Goal: Task Accomplishment & Management: Use online tool/utility

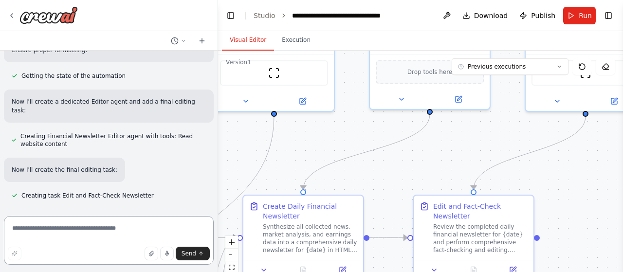
click at [66, 230] on textarea at bounding box center [109, 240] width 210 height 49
type textarea "***"
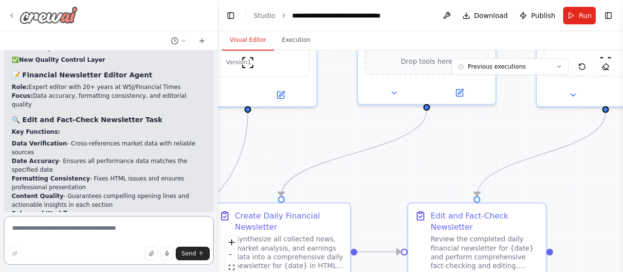
scroll to position [8972, 0]
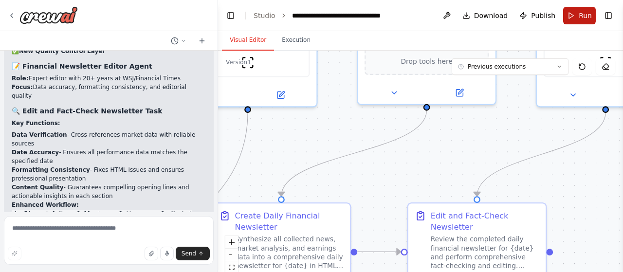
click at [580, 14] on span "Run" at bounding box center [584, 16] width 13 height 10
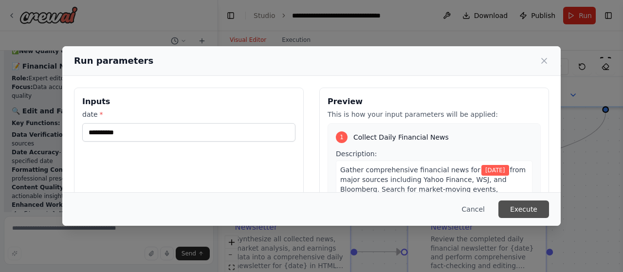
click at [525, 207] on button "Execute" at bounding box center [523, 209] width 51 height 18
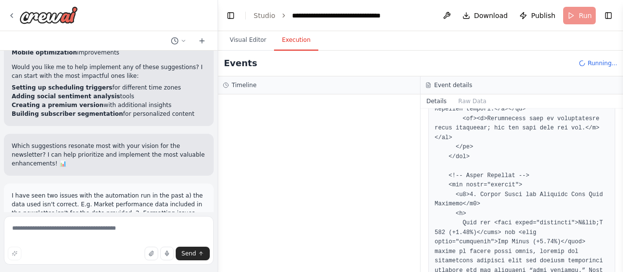
scroll to position [8291, 0]
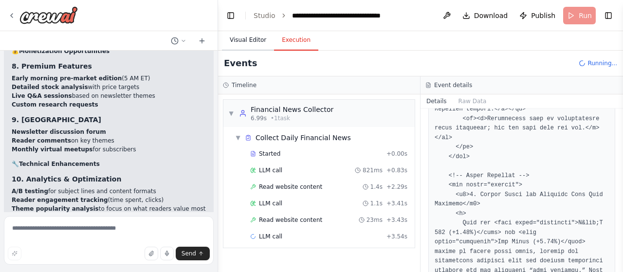
click at [240, 42] on button "Visual Editor" at bounding box center [248, 40] width 52 height 20
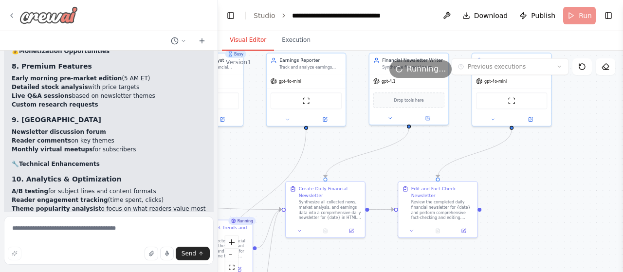
click at [13, 15] on icon at bounding box center [12, 16] width 8 height 8
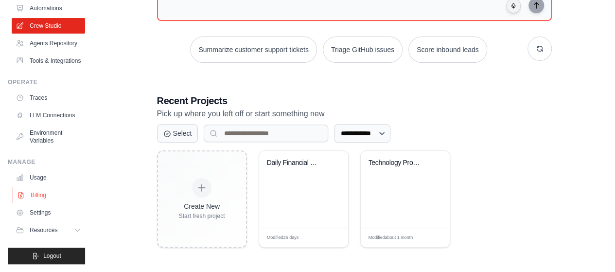
click at [43, 195] on link "Billing" at bounding box center [49, 195] width 73 height 16
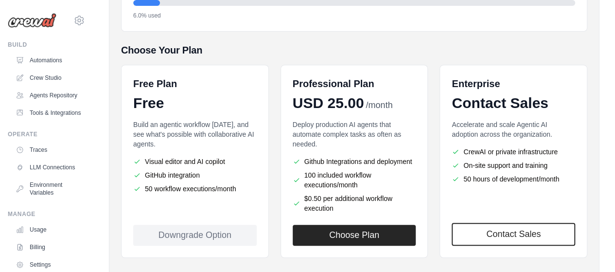
scroll to position [195, 0]
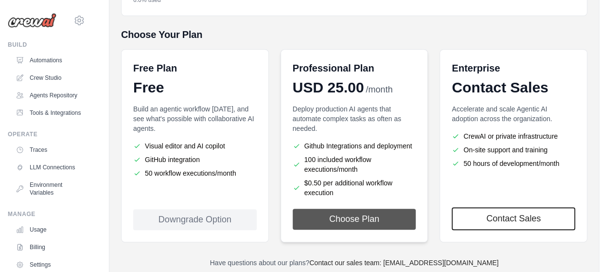
click at [334, 214] on button "Choose Plan" at bounding box center [355, 219] width 124 height 21
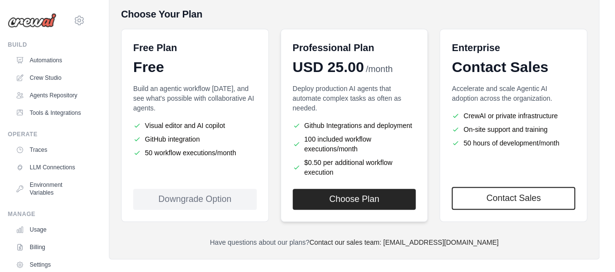
scroll to position [226, 0]
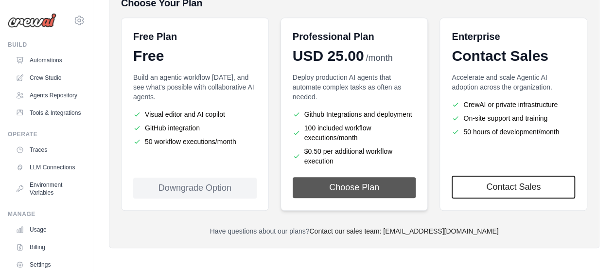
click at [356, 190] on button "Choose Plan" at bounding box center [355, 187] width 124 height 21
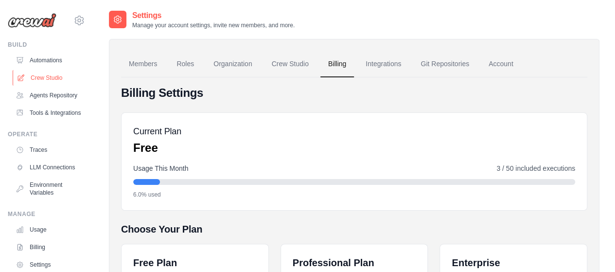
click at [52, 73] on link "Crew Studio" at bounding box center [49, 78] width 73 height 16
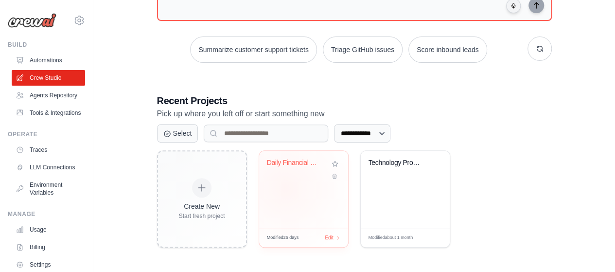
click at [285, 187] on div "Daily Financial Newsletter Generato..." at bounding box center [303, 189] width 89 height 77
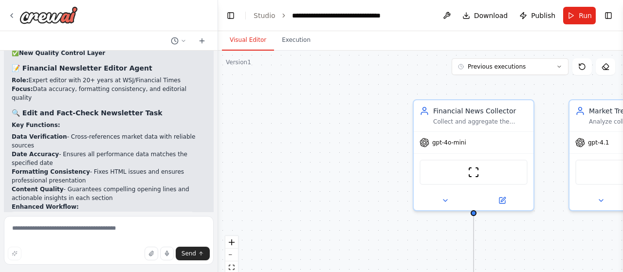
scroll to position [8972, 0]
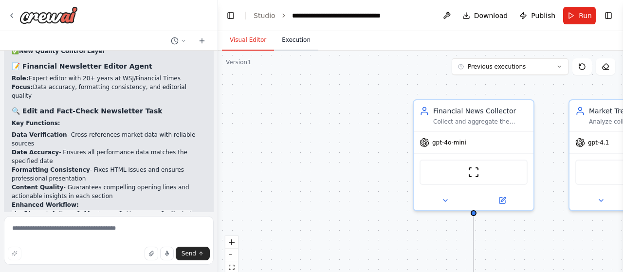
click at [293, 43] on button "Execution" at bounding box center [296, 40] width 44 height 20
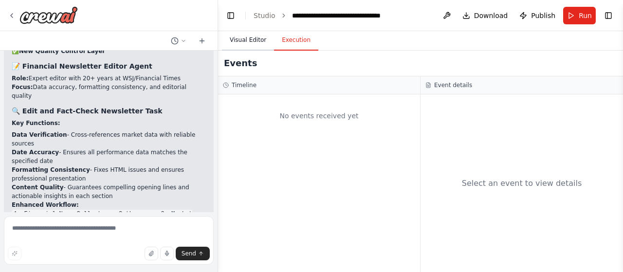
click at [249, 41] on button "Visual Editor" at bounding box center [248, 40] width 52 height 20
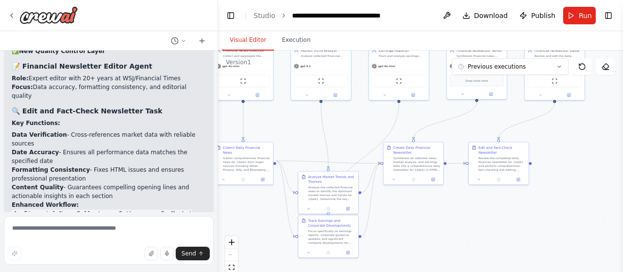
drag, startPoint x: 333, startPoint y: 203, endPoint x: 169, endPoint y: 112, distance: 187.7
click at [169, 112] on div "I want to create a daily newsletter system for financial news of the day. Sourc…" at bounding box center [311, 136] width 623 height 272
click at [293, 38] on button "Execution" at bounding box center [296, 40] width 44 height 20
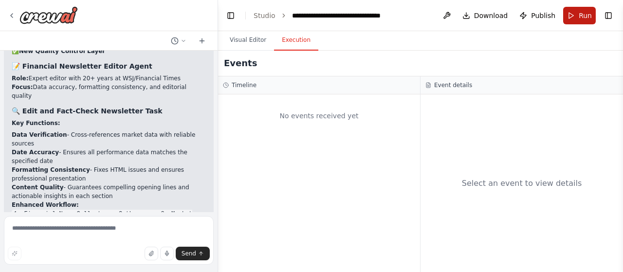
click at [584, 14] on span "Run" at bounding box center [584, 16] width 13 height 10
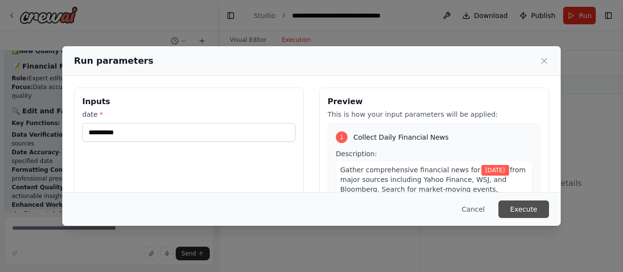
click at [525, 210] on button "Execute" at bounding box center [523, 209] width 51 height 18
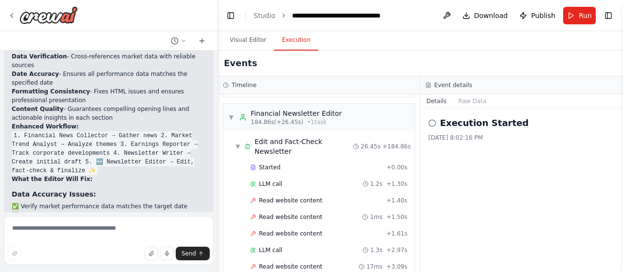
scroll to position [1936, 0]
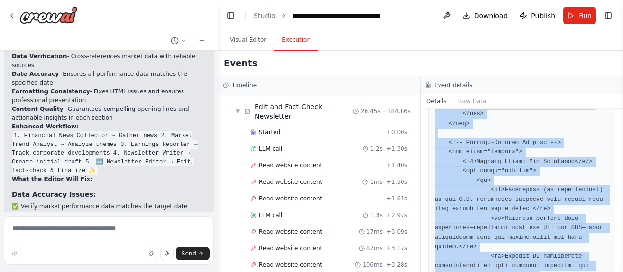
scroll to position [2259, 0]
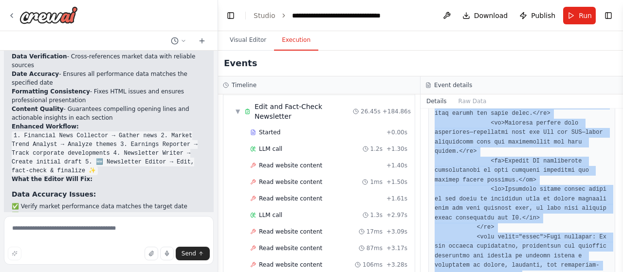
drag, startPoint x: 435, startPoint y: 177, endPoint x: 474, endPoint y: 250, distance: 83.1
copy pre "<html> <head> <meta charset="UTF-8"> <title>Market Insights Daily | [DATE]: Gol…"
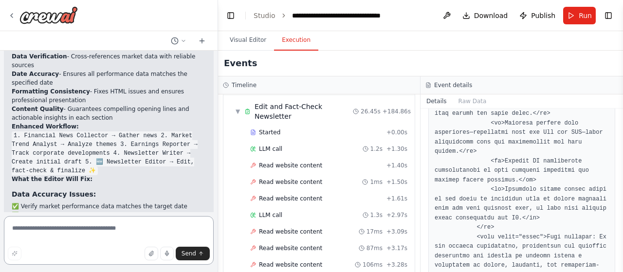
click at [72, 235] on textarea at bounding box center [109, 240] width 210 height 49
type textarea "**********"
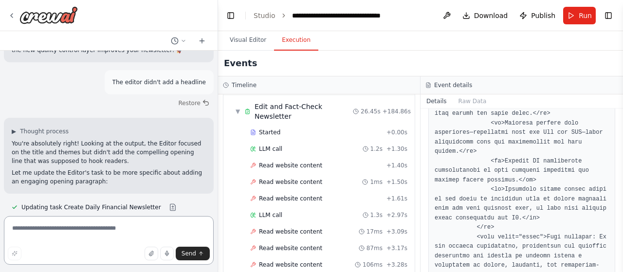
scroll to position [9567, 0]
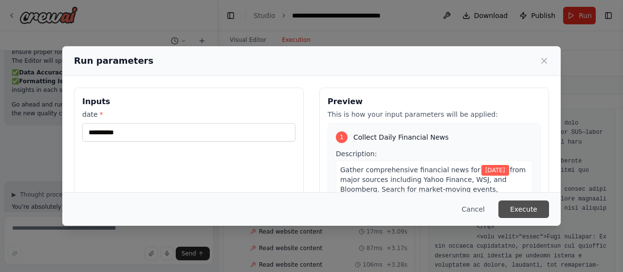
click at [526, 210] on button "Execute" at bounding box center [523, 209] width 51 height 18
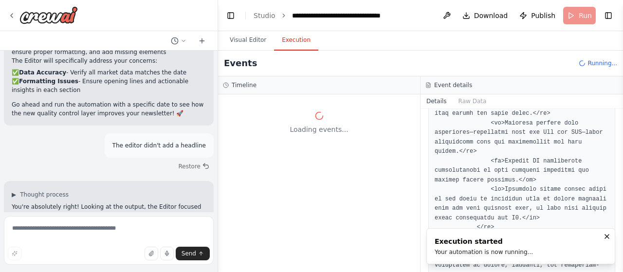
scroll to position [0, 0]
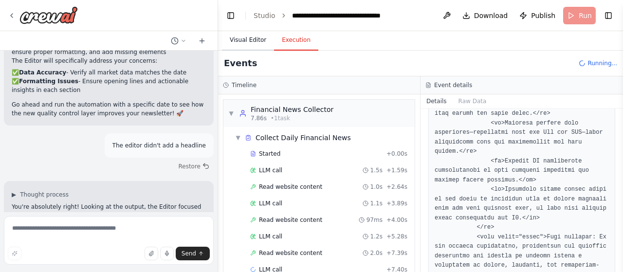
click at [250, 40] on button "Visual Editor" at bounding box center [248, 40] width 52 height 20
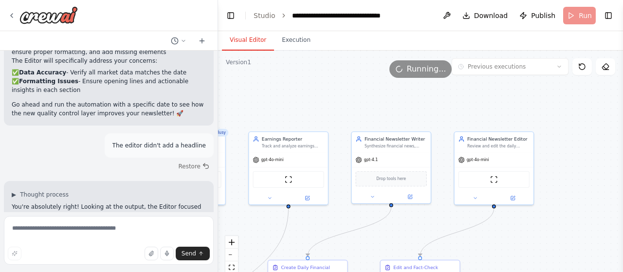
drag, startPoint x: 558, startPoint y: 135, endPoint x: 486, endPoint y: 268, distance: 152.1
click at [486, 268] on div ".deletable-edge-delete-btn { width: 20px; height: 20px; border: 0px solid #ffff…" at bounding box center [420, 172] width 405 height 243
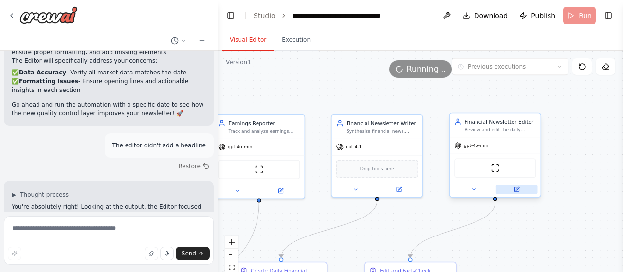
click at [518, 190] on icon at bounding box center [516, 189] width 4 height 4
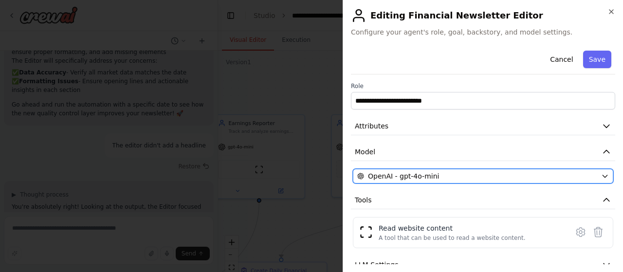
click at [446, 176] on div "OpenAI - gpt-4o-mini" at bounding box center [477, 176] width 240 height 10
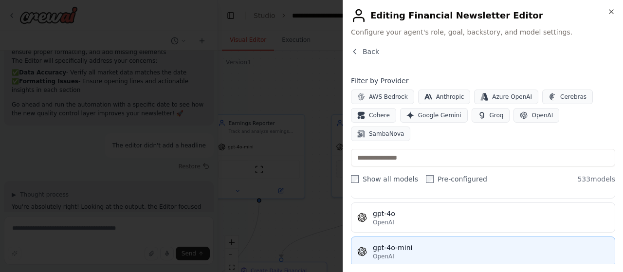
scroll to position [146, 0]
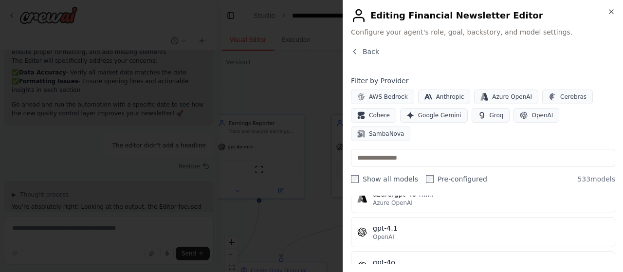
click at [427, 233] on div "OpenAI" at bounding box center [491, 237] width 236 height 8
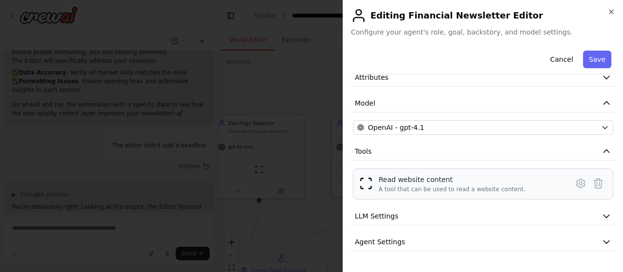
scroll to position [67, 0]
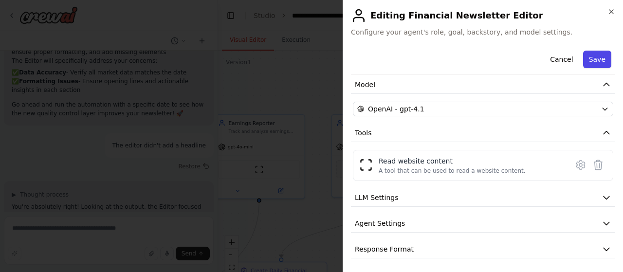
click at [593, 59] on button "Save" at bounding box center [597, 60] width 28 height 18
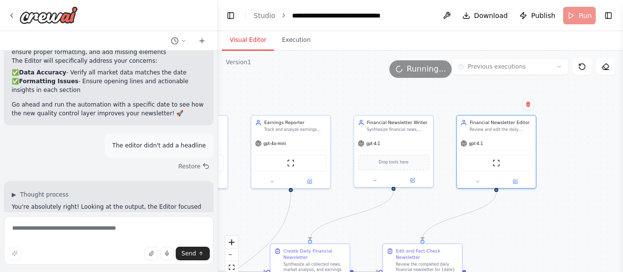
drag, startPoint x: 372, startPoint y: 247, endPoint x: 389, endPoint y: 231, distance: 23.7
click at [389, 231] on div ".deletable-edge-delete-btn { width: 20px; height: 20px; border: 0px solid #ffff…" at bounding box center [420, 172] width 405 height 243
click at [288, 43] on button "Execution" at bounding box center [296, 40] width 44 height 20
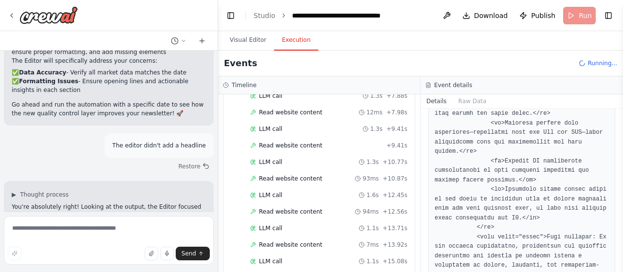
scroll to position [817, 0]
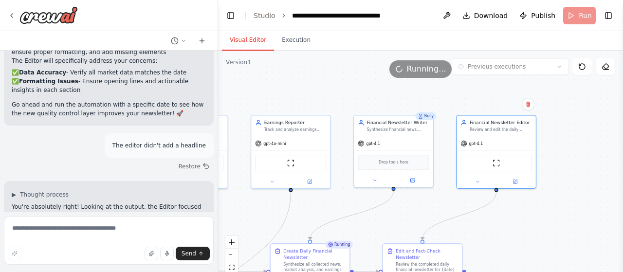
click at [244, 40] on button "Visual Editor" at bounding box center [248, 40] width 52 height 20
click at [295, 39] on button "Execution" at bounding box center [296, 40] width 44 height 20
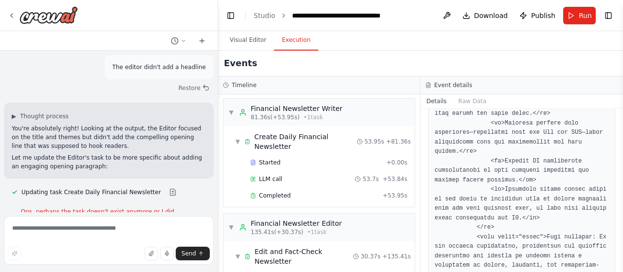
scroll to position [986, 0]
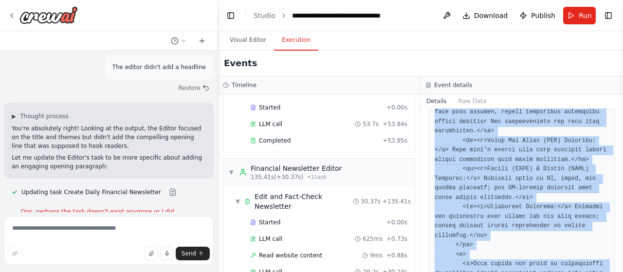
scroll to position [2932, 0]
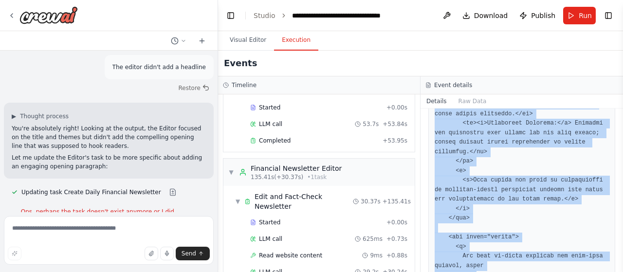
drag, startPoint x: 434, startPoint y: 147, endPoint x: 486, endPoint y: 252, distance: 117.9
copy pre "<html> <head> <meta charset="UTF-8"> <title>Market Insight Daily | [DATE]: Shut…"
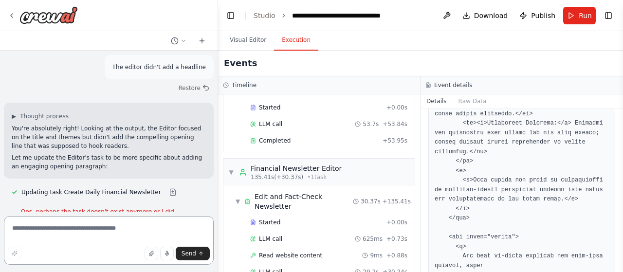
click at [104, 229] on textarea at bounding box center [109, 240] width 210 height 49
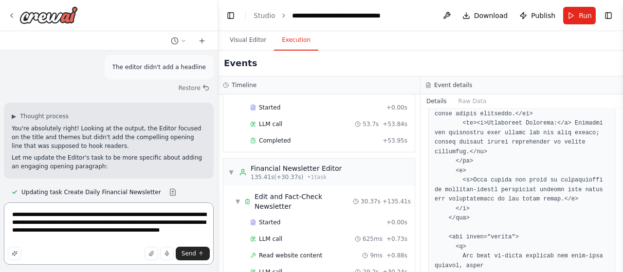
type textarea "**********"
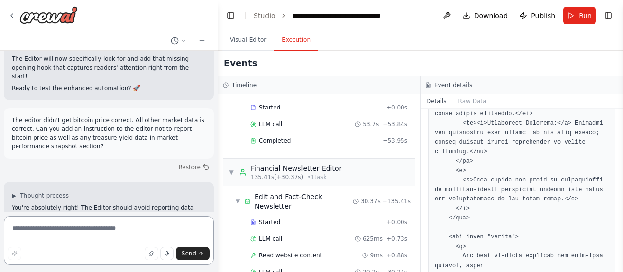
scroll to position [9968, 0]
